Goal: Information Seeking & Learning: Learn about a topic

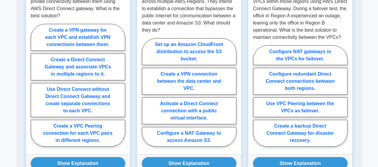
scroll to position [326, 0]
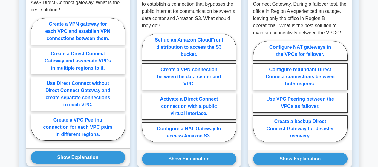
click at [66, 54] on label "Create a Direct Connect Gateway and associate VPCs in multiple regions to it." at bounding box center [78, 60] width 94 height 27
click at [35, 79] on input "Create a Direct Connect Gateway and associate VPCs in multiple regions to it." at bounding box center [33, 81] width 4 height 4
radio input "true"
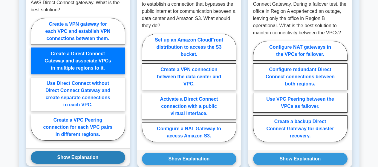
click at [85, 156] on button "Show Explanation" at bounding box center [78, 157] width 94 height 13
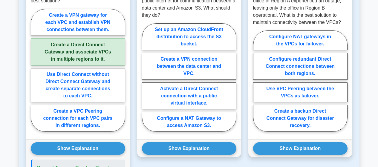
scroll to position [338, 0]
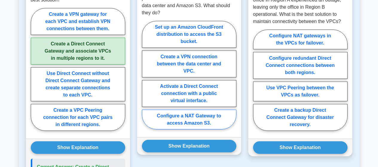
click at [190, 119] on label "Configure a NAT Gateway to access Amazon S3." at bounding box center [189, 120] width 94 height 20
click at [146, 79] on input "Configure a NAT Gateway to access Amazon S3." at bounding box center [144, 77] width 4 height 4
radio input "true"
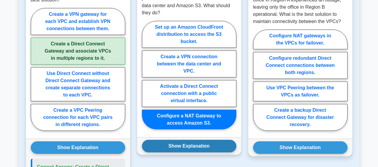
click at [199, 145] on button "Show Explanation" at bounding box center [189, 146] width 94 height 13
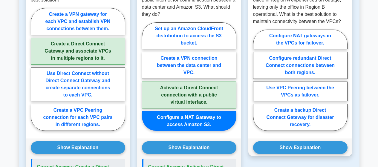
click at [360, 78] on main "Back to AWS Direct Connect Direct Connect Gateway 5 minutes 5 Questions A" at bounding box center [189, 99] width 378 height 834
